Goal: Understand process/instructions: Learn how to perform a task or action

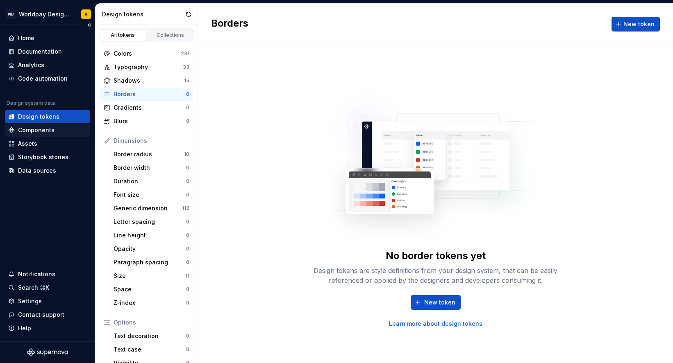
click at [40, 130] on div "Components" at bounding box center [36, 130] width 36 height 8
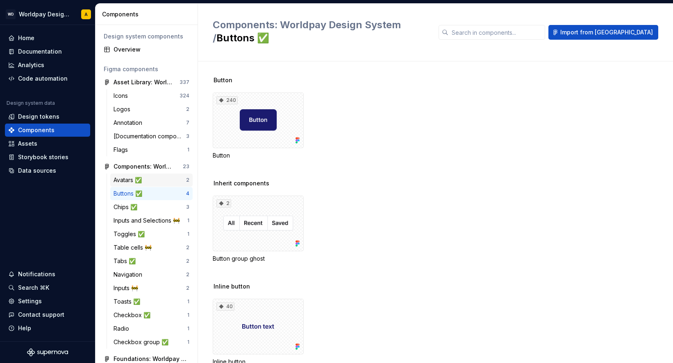
click at [172, 178] on div "Avatars ✅" at bounding box center [149, 180] width 73 height 8
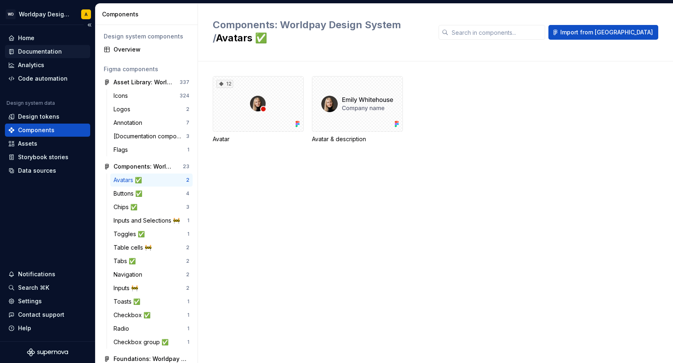
click at [43, 50] on div "Documentation" at bounding box center [40, 52] width 44 height 8
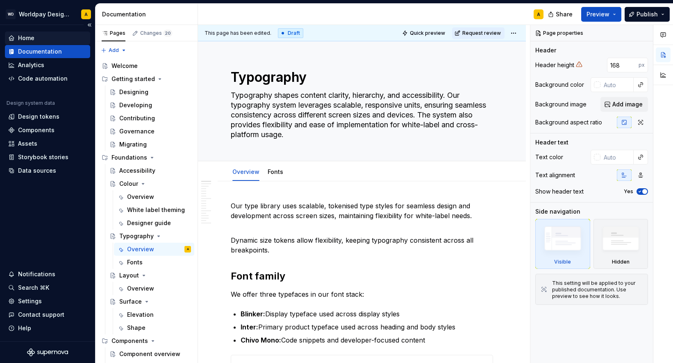
click at [48, 42] on div "Home" at bounding box center [47, 38] width 79 height 8
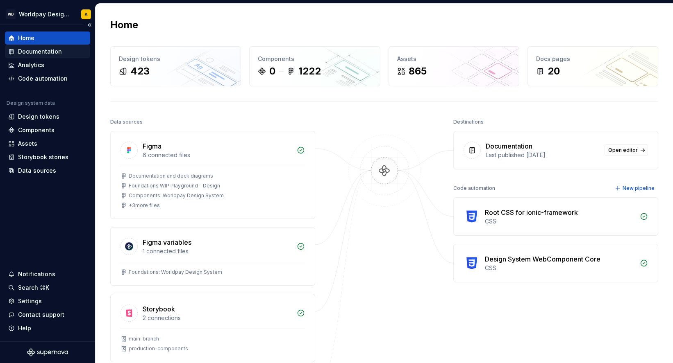
click at [54, 54] on div "Documentation" at bounding box center [40, 52] width 44 height 8
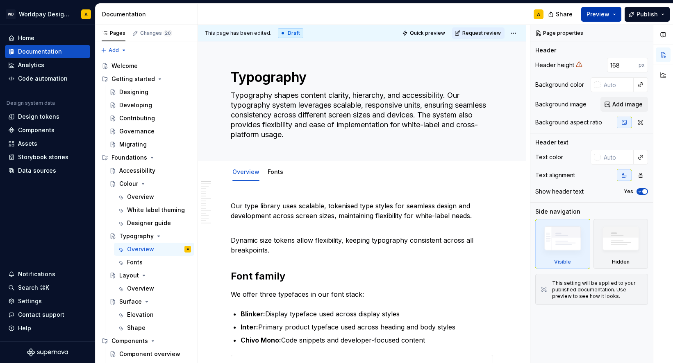
click at [593, 15] on span "Preview" at bounding box center [597, 14] width 23 height 8
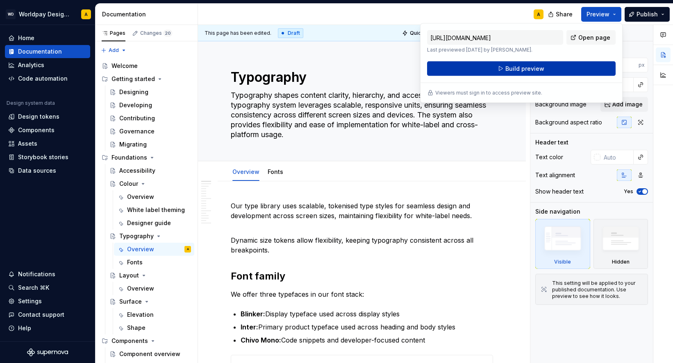
click at [534, 67] on span "Build preview" at bounding box center [524, 69] width 39 height 8
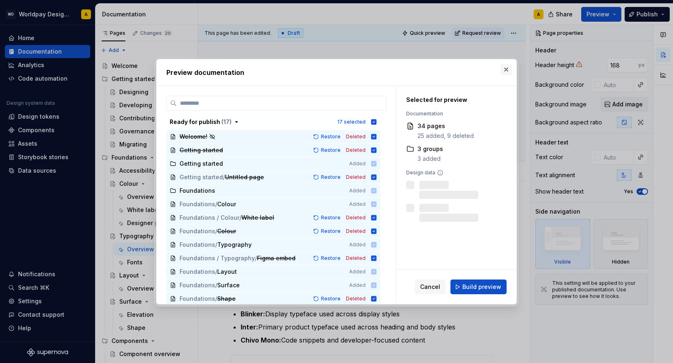
click at [506, 68] on button "button" at bounding box center [505, 69] width 11 height 11
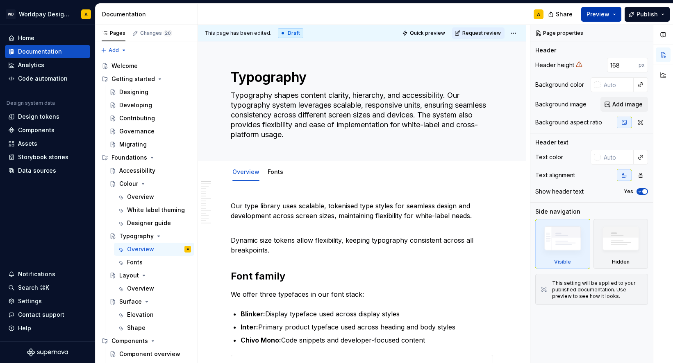
click at [602, 10] on button "Preview" at bounding box center [601, 14] width 40 height 15
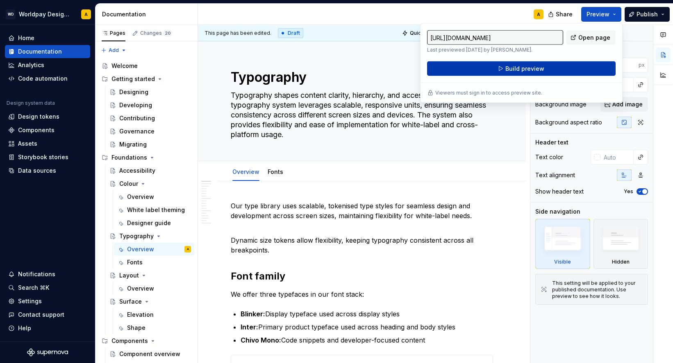
click at [537, 65] on span "Build preview" at bounding box center [524, 69] width 39 height 8
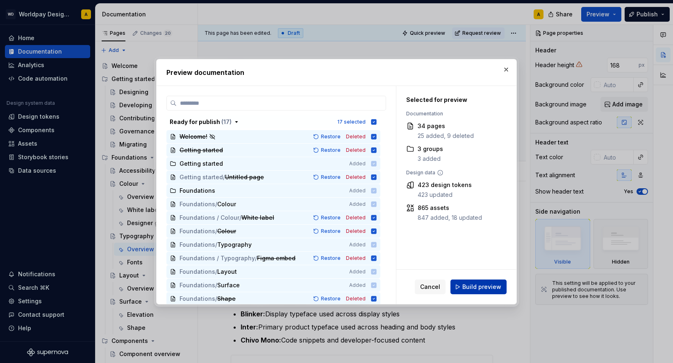
click at [474, 286] on span "Build preview" at bounding box center [481, 287] width 39 height 8
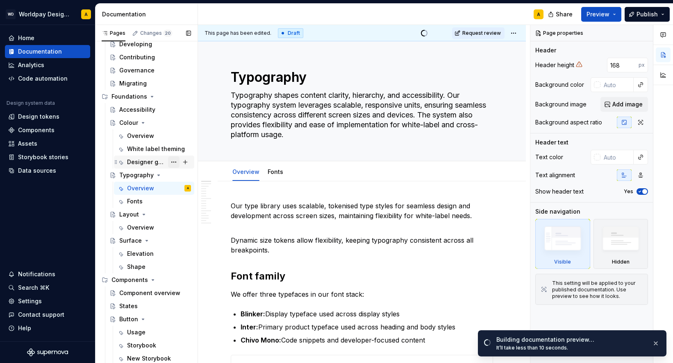
scroll to position [61, 0]
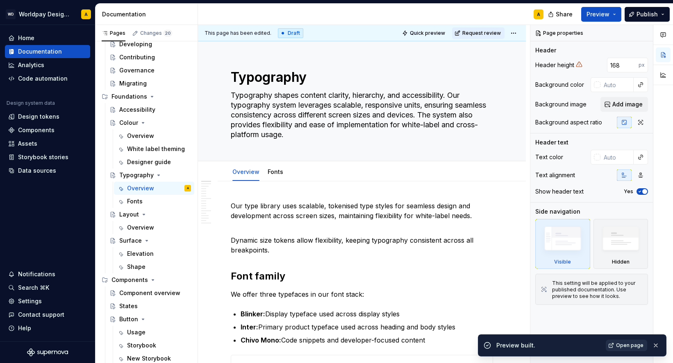
click at [619, 344] on span "Open page" at bounding box center [629, 346] width 27 height 7
type textarea "*"
